Goal: Information Seeking & Learning: Check status

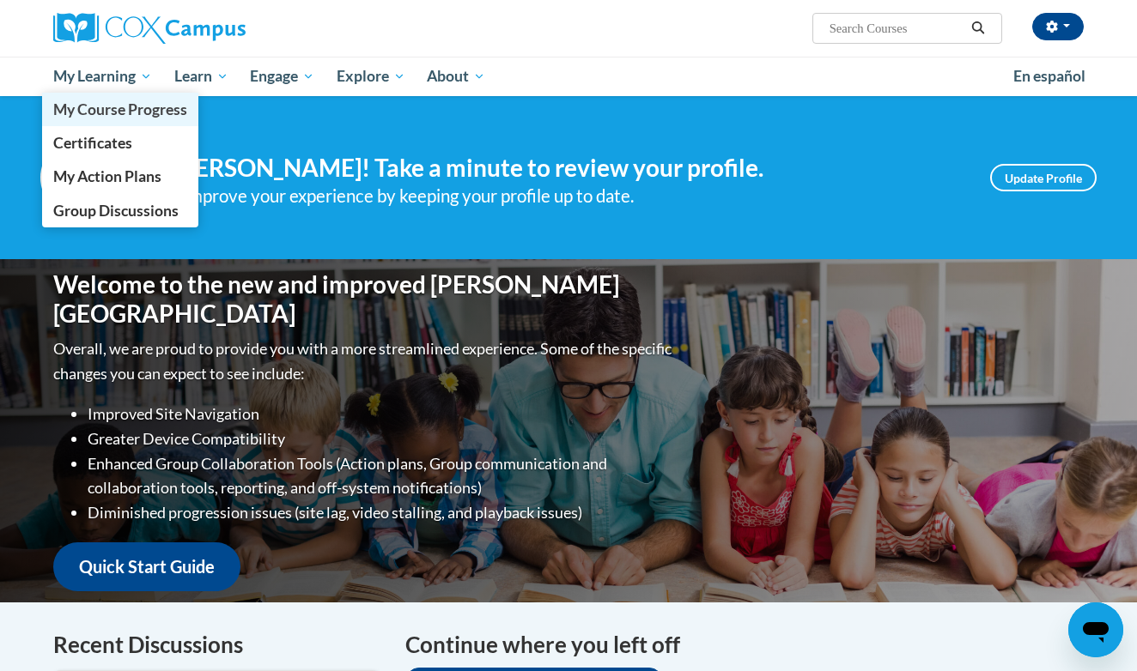
click at [132, 112] on span "My Course Progress" at bounding box center [120, 109] width 134 height 18
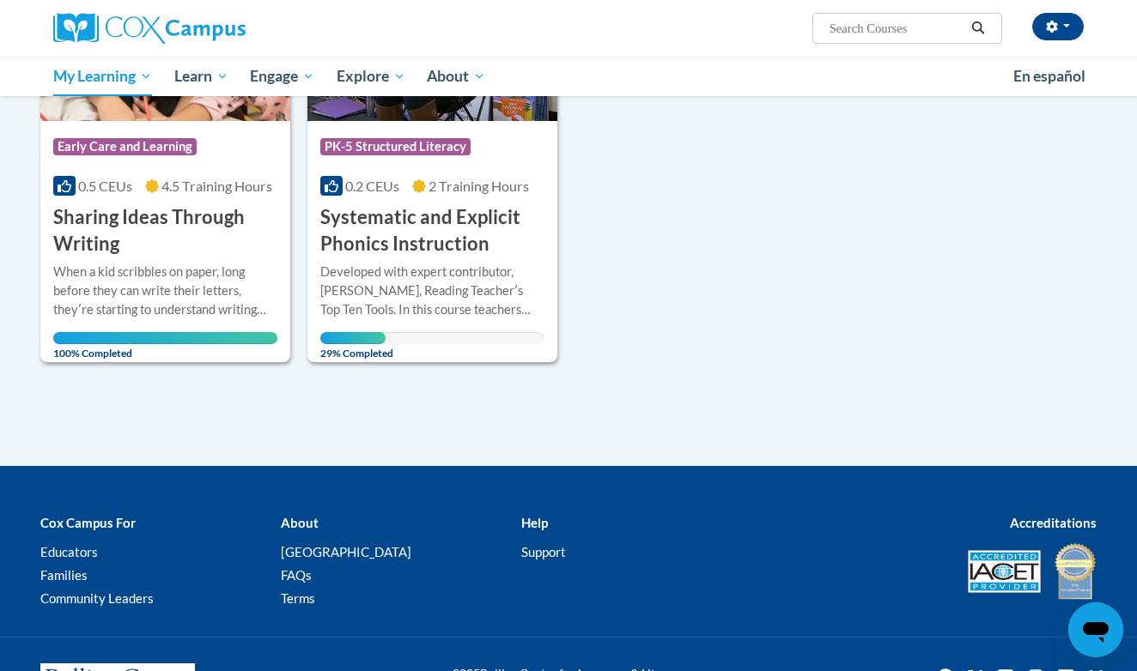
scroll to position [814, 0]
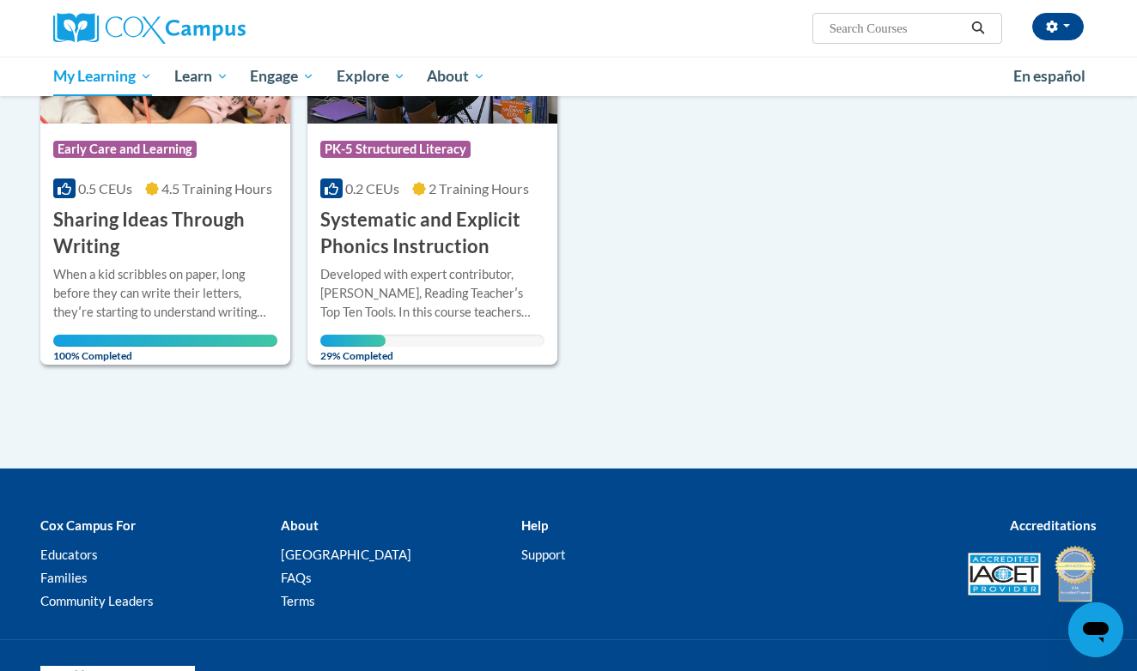
click at [410, 143] on span "PK-5 Structured Literacy" at bounding box center [395, 149] width 150 height 17
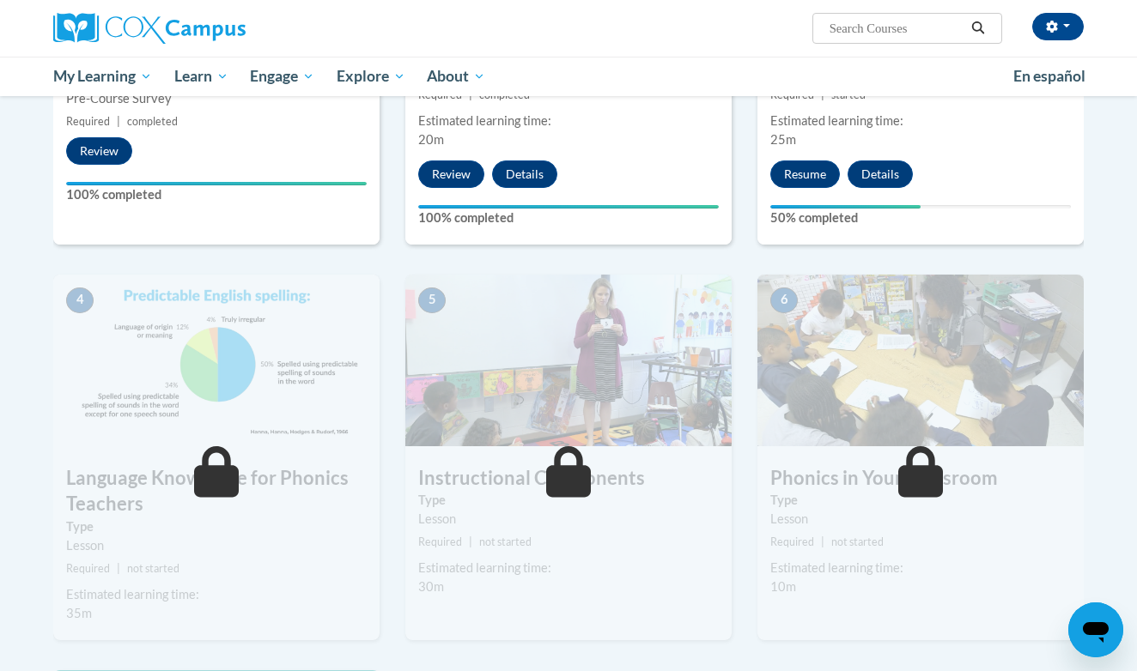
scroll to position [522, 0]
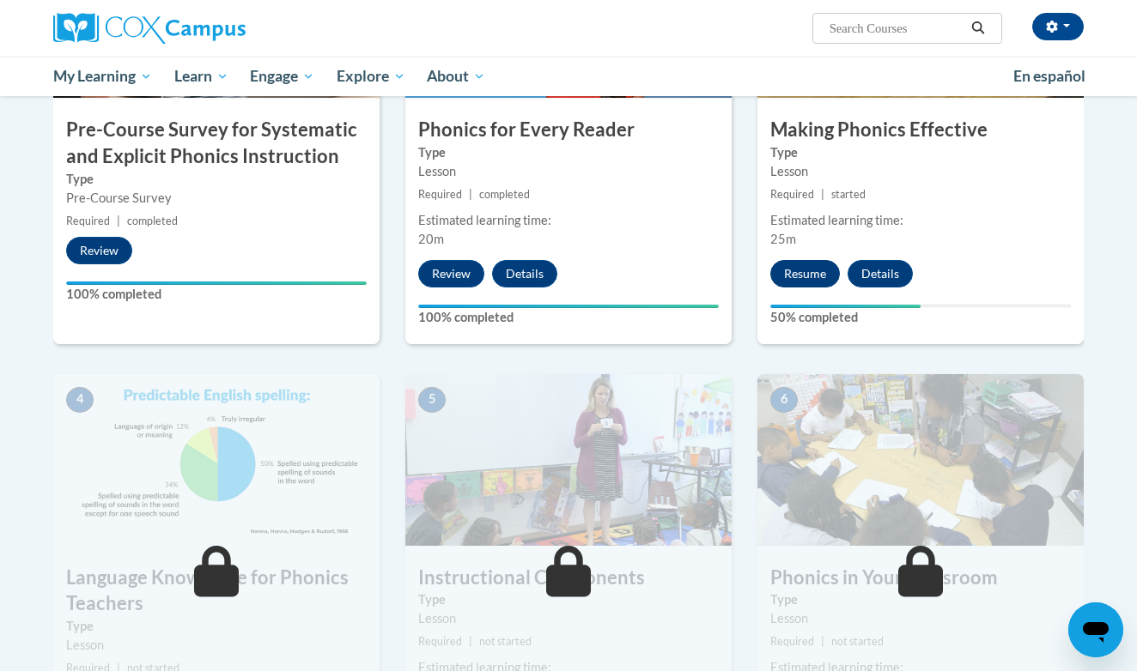
click at [806, 271] on button "Resume" at bounding box center [805, 273] width 70 height 27
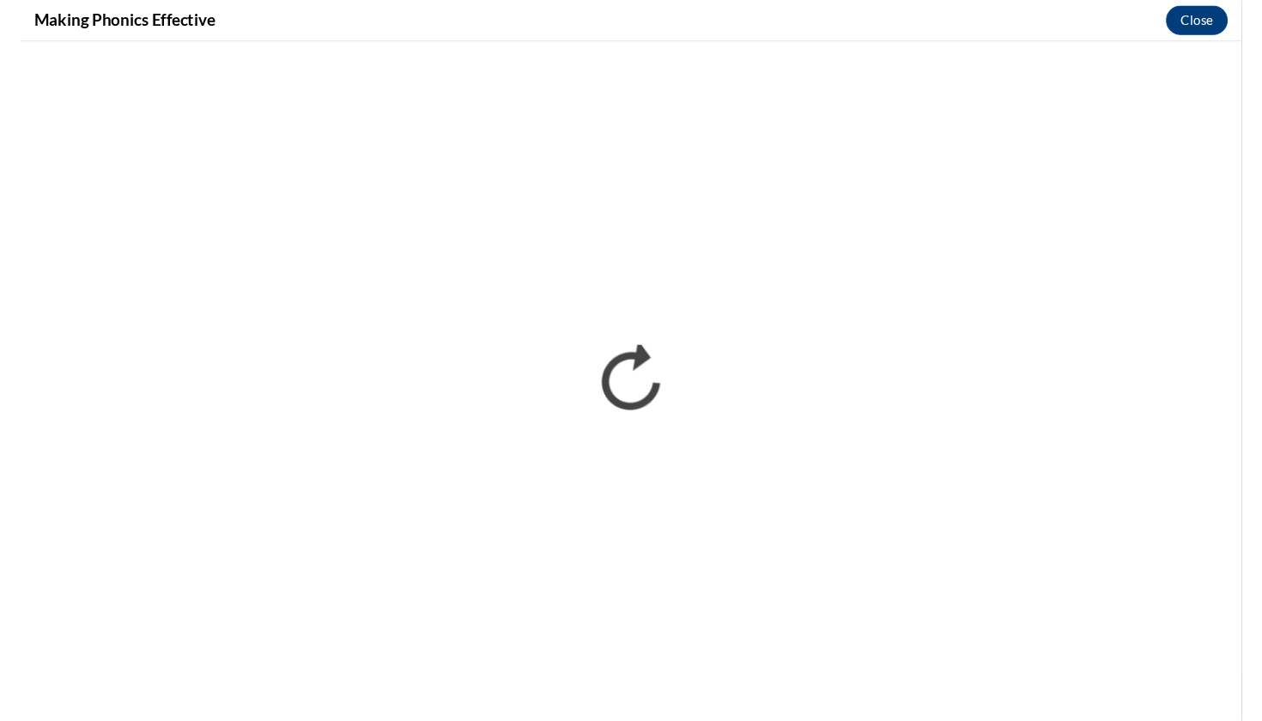
scroll to position [0, 0]
